Goal: Task Accomplishment & Management: Use online tool/utility

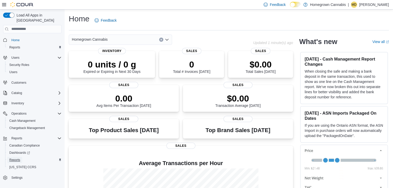
click at [19, 158] on span "Reports" at bounding box center [14, 160] width 11 height 4
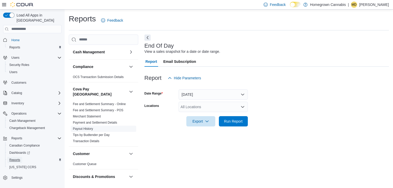
scroll to position [2, 0]
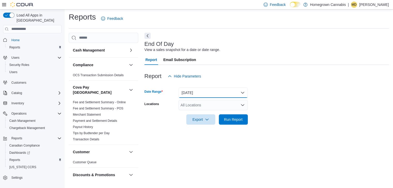
click at [242, 91] on button "Today" at bounding box center [212, 93] width 69 height 10
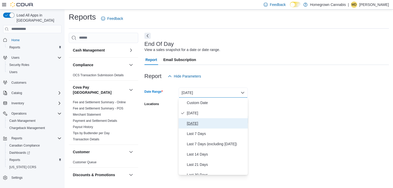
click at [203, 124] on span "Yesterday" at bounding box center [216, 124] width 59 height 6
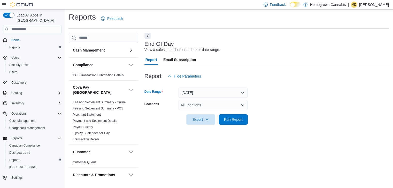
click at [196, 107] on div "All Locations" at bounding box center [212, 105] width 69 height 10
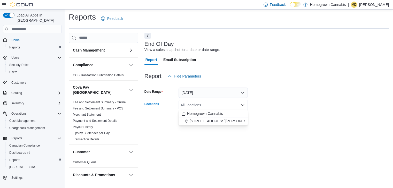
click at [196, 107] on div "All Locations" at bounding box center [212, 105] width 69 height 10
click at [196, 114] on span "Homegrown Cannabis" at bounding box center [205, 113] width 36 height 5
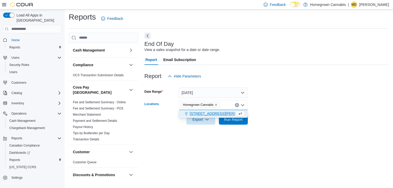
click at [197, 115] on span "173 Christina St N" at bounding box center [223, 113] width 66 height 5
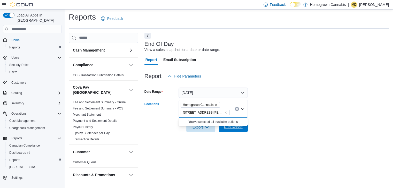
click at [232, 130] on span "Run Report" at bounding box center [233, 127] width 23 height 10
